Goal: Information Seeking & Learning: Learn about a topic

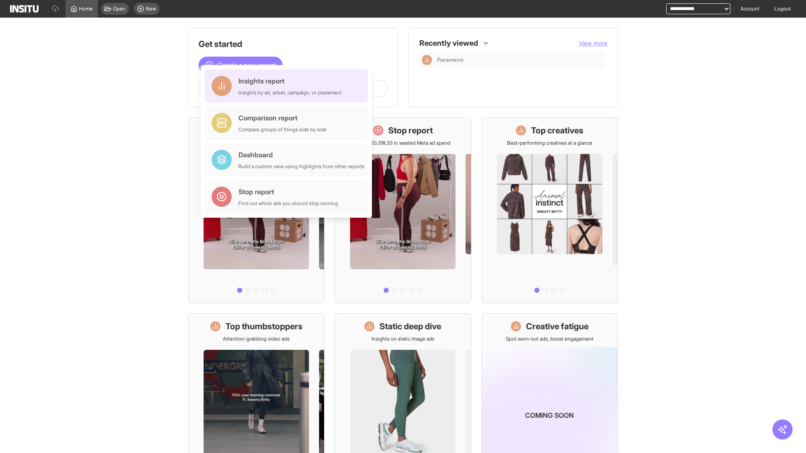
click at [288, 86] on div "Insights report Insights by ad, adset, campaign, or placement" at bounding box center [289, 86] width 103 height 20
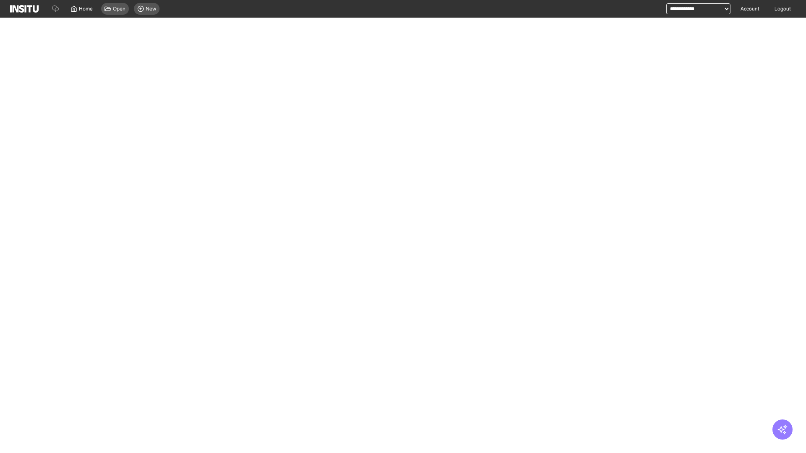
select select "**"
